Goal: Transaction & Acquisition: Purchase product/service

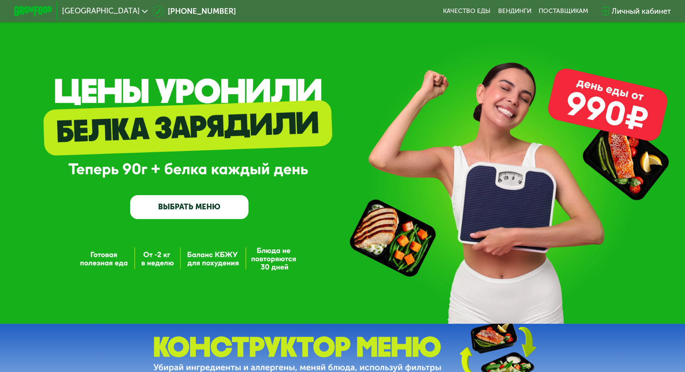
click at [229, 217] on link "ВЫБРАТЬ МЕНЮ" at bounding box center [189, 207] width 118 height 24
click at [231, 203] on link "ВЫБРАТЬ МЕНЮ" at bounding box center [189, 207] width 118 height 24
click at [227, 203] on link "ВЫБРАТЬ МЕНЮ" at bounding box center [189, 207] width 118 height 24
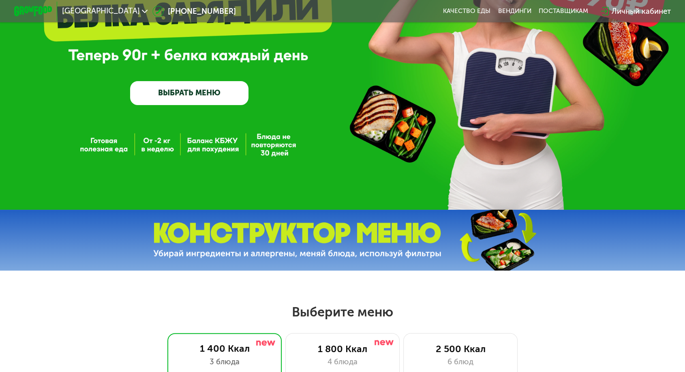
click at [236, 207] on div "GrowFood — доставка правильного питания ВЫБРАТЬ МЕНЮ" at bounding box center [342, 47] width 685 height 323
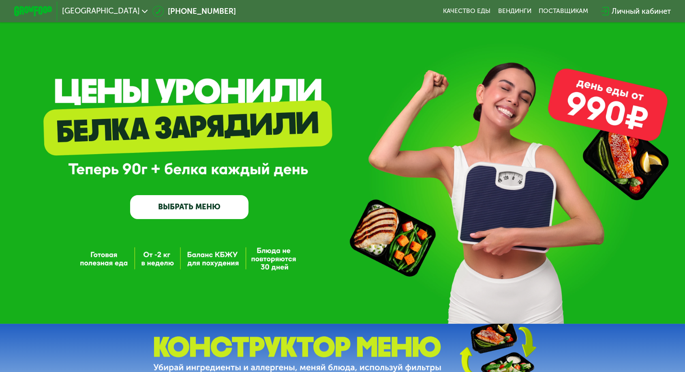
click at [185, 208] on link "ВЫБРАТЬ МЕНЮ" at bounding box center [189, 207] width 118 height 24
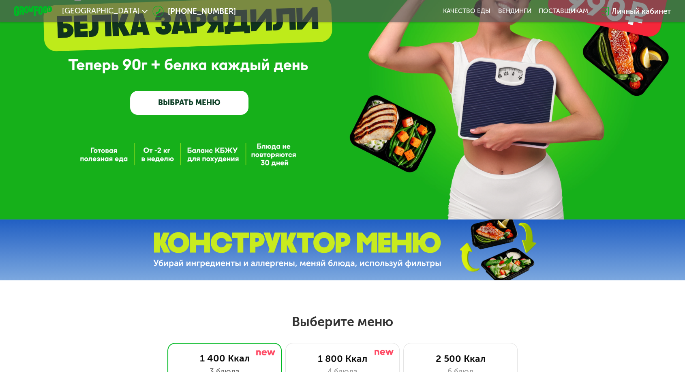
scroll to position [225, 0]
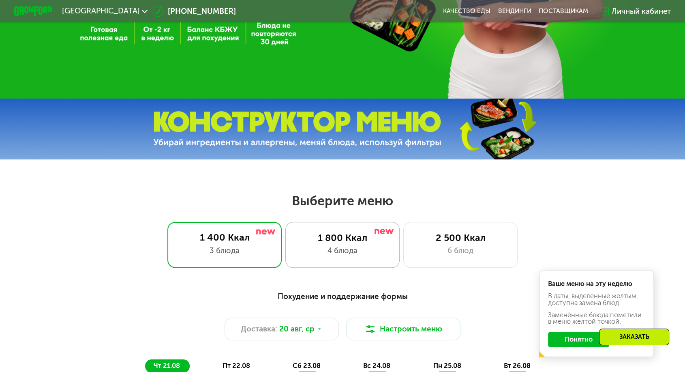
click at [347, 235] on div "1 800 Ккал" at bounding box center [342, 237] width 94 height 11
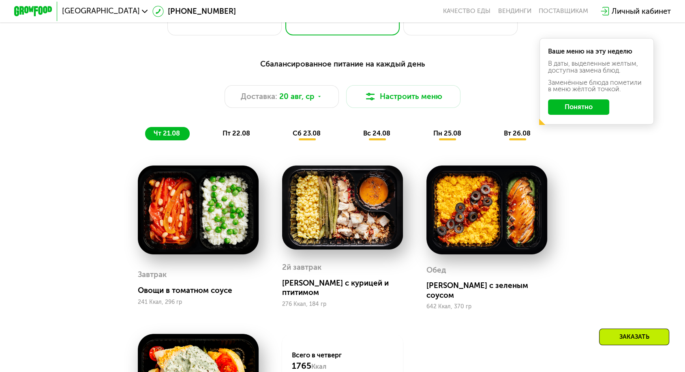
scroll to position [495, 0]
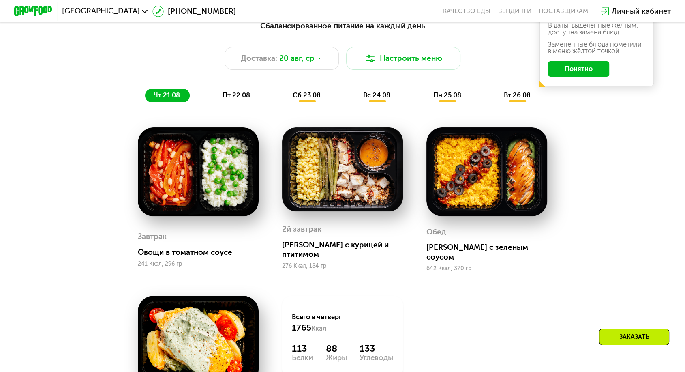
click at [313, 91] on span "сб 23.08" at bounding box center [307, 95] width 28 height 8
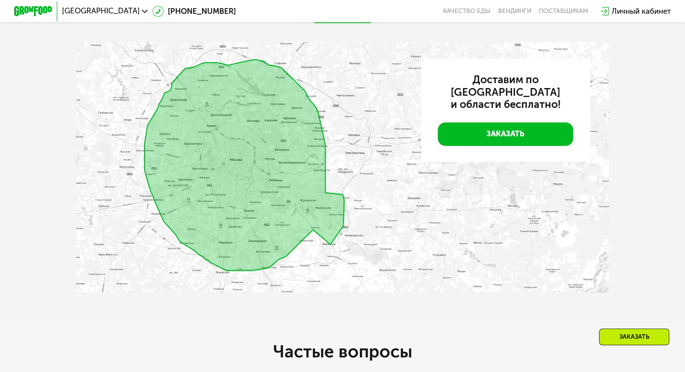
scroll to position [2161, 0]
